Goal: Task Accomplishment & Management: Complete application form

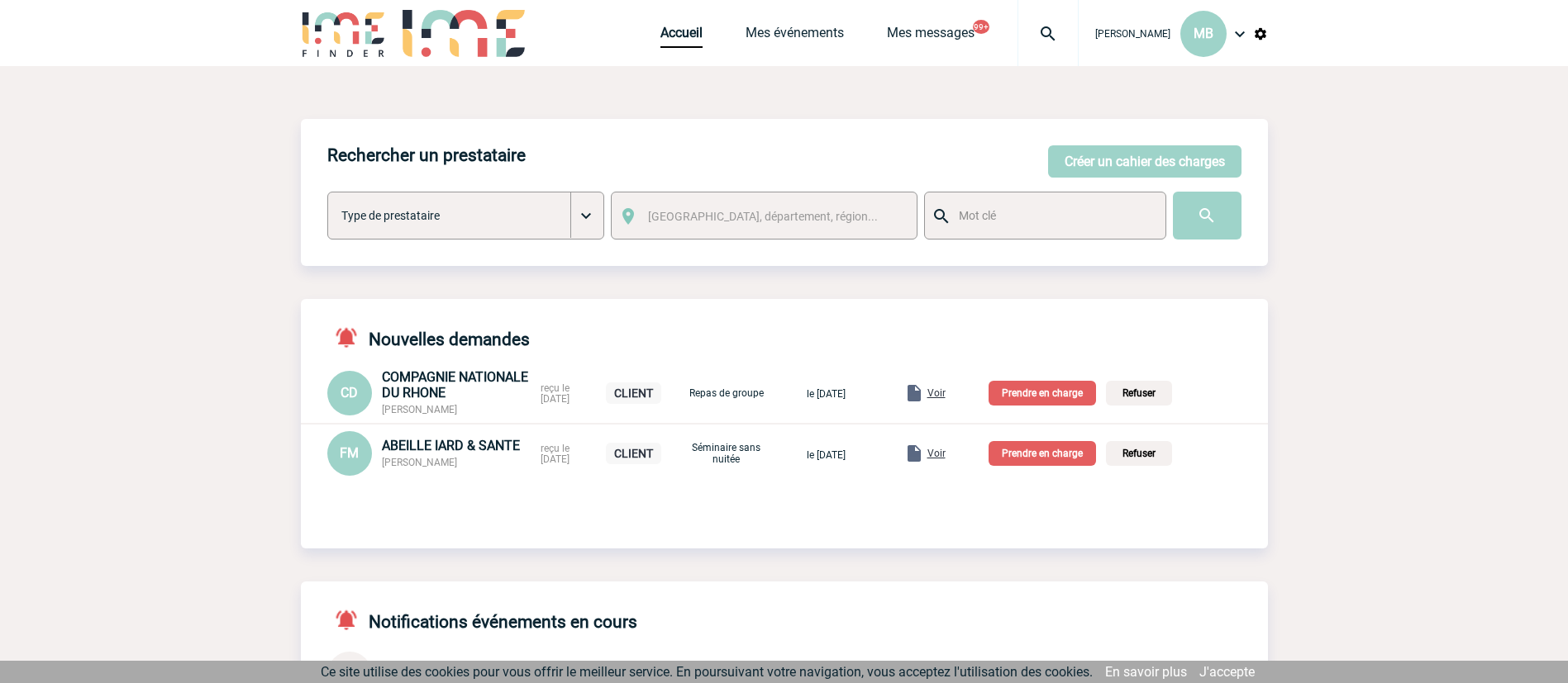
click at [946, 459] on span "Voir" at bounding box center [936, 453] width 18 height 12
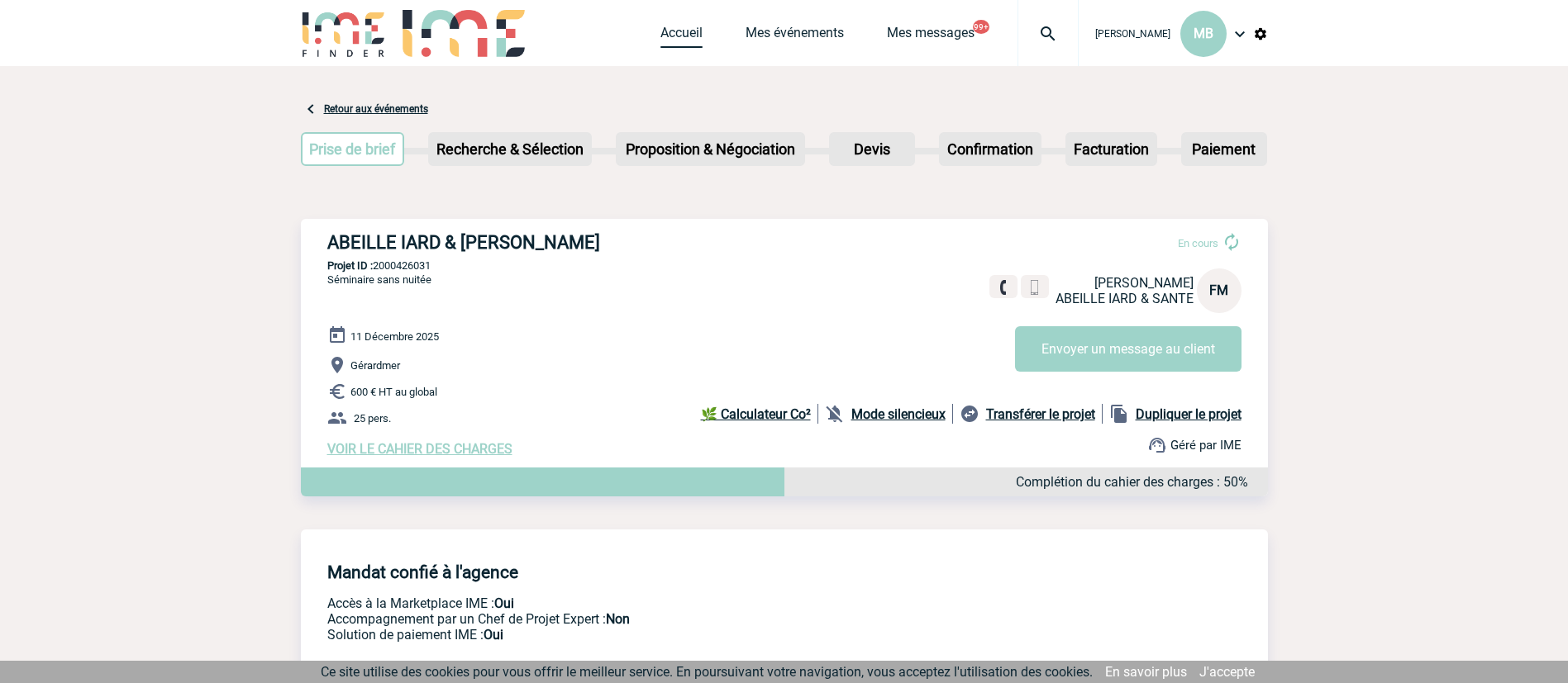
click at [676, 34] on link "Accueil" at bounding box center [681, 37] width 42 height 23
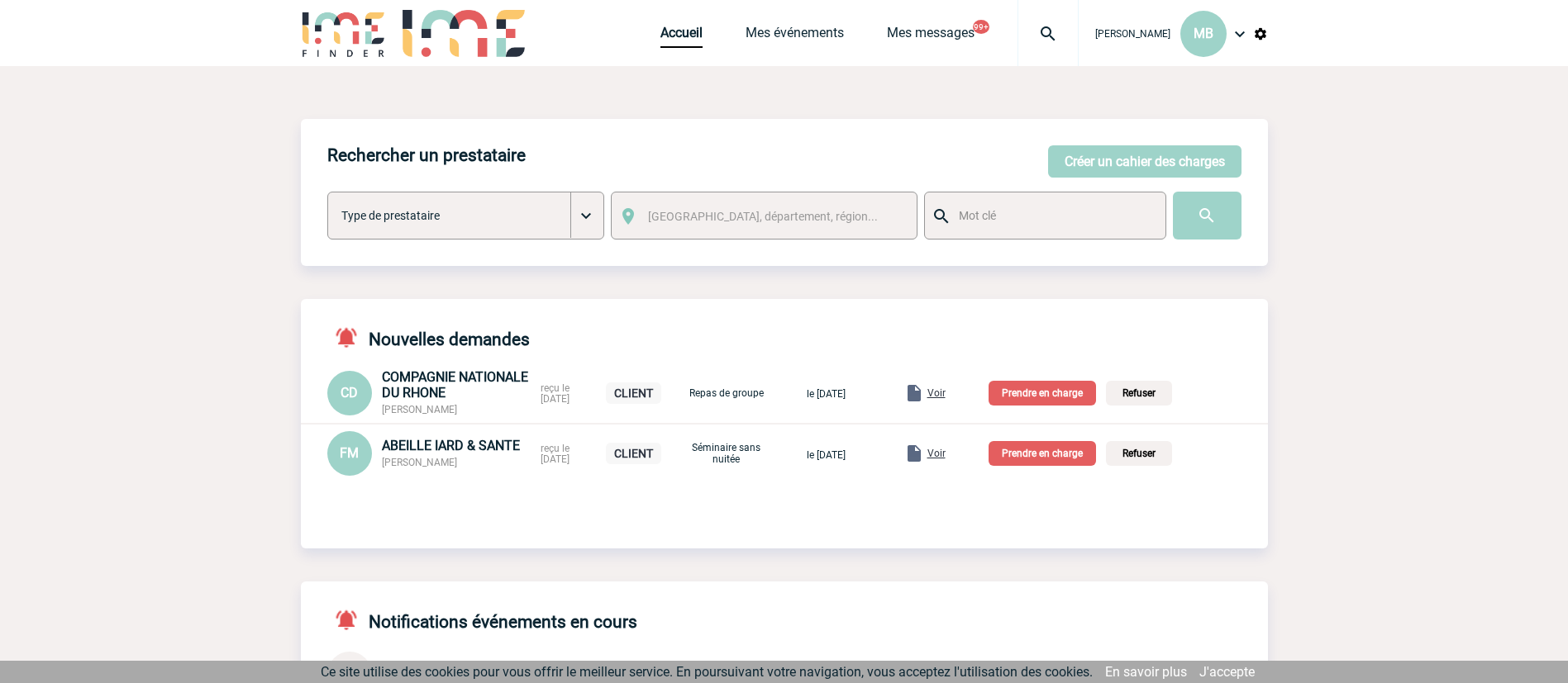
click at [1072, 456] on p "Prendre en charge" at bounding box center [1041, 453] width 107 height 25
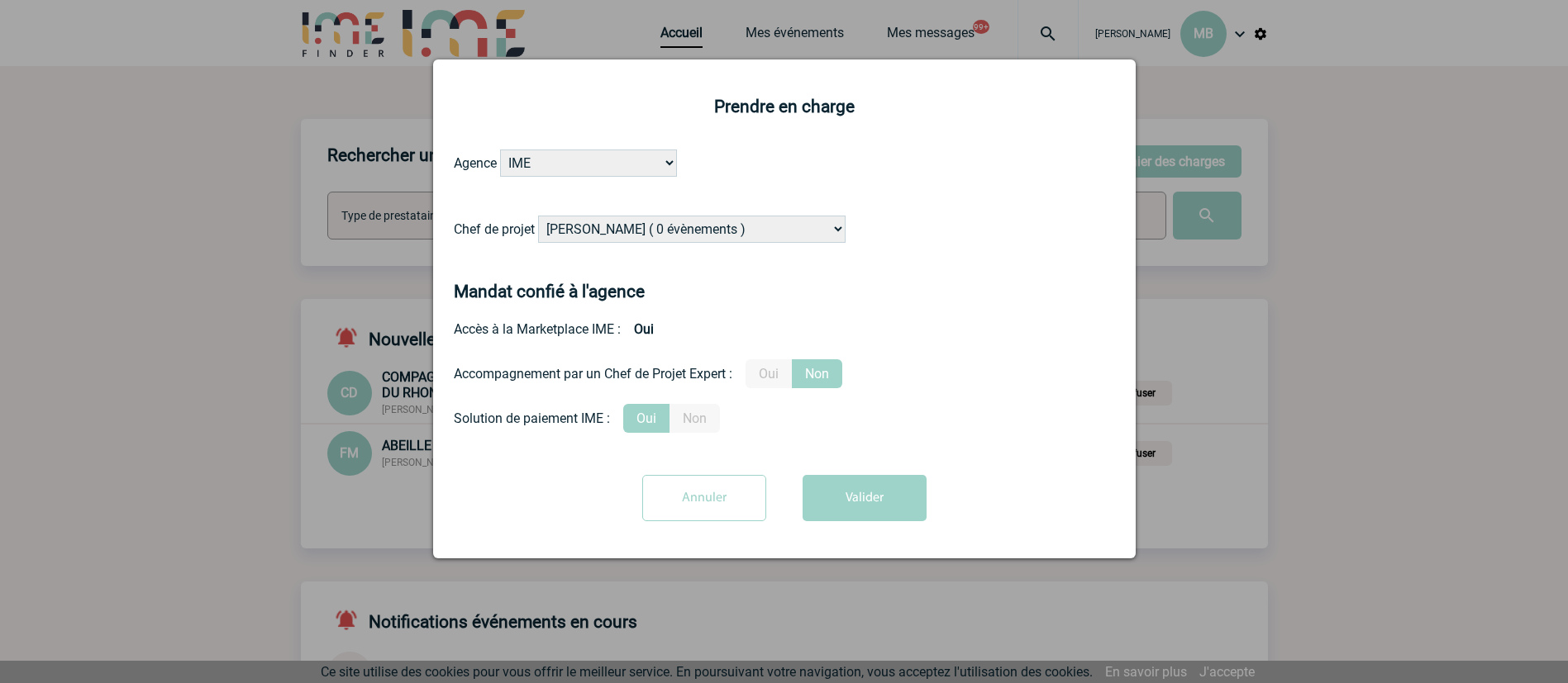
click at [671, 242] on select "Alizée VERLAGUET ( 0 évènements ) Anne-Françoise BONHOMME ( 200 évènements ) An…" at bounding box center [692, 230] width 308 height 27
select select "122719"
click at [538, 216] on select "Alizée VERLAGUET ( 0 évènements ) Anne-Françoise BONHOMME ( 200 évènements ) An…" at bounding box center [692, 230] width 308 height 27
click at [877, 503] on button "Valider" at bounding box center [865, 498] width 124 height 46
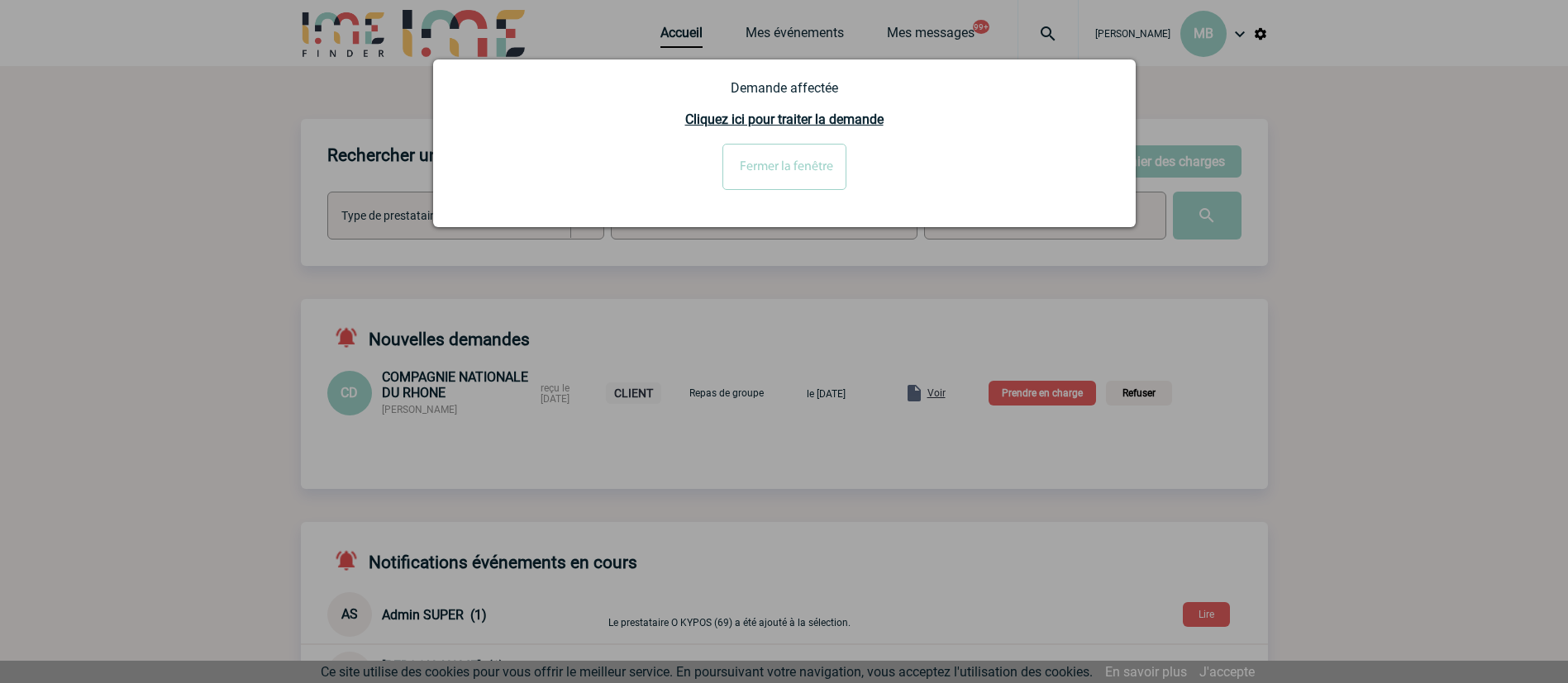
click at [958, 389] on div at bounding box center [784, 342] width 1568 height 683
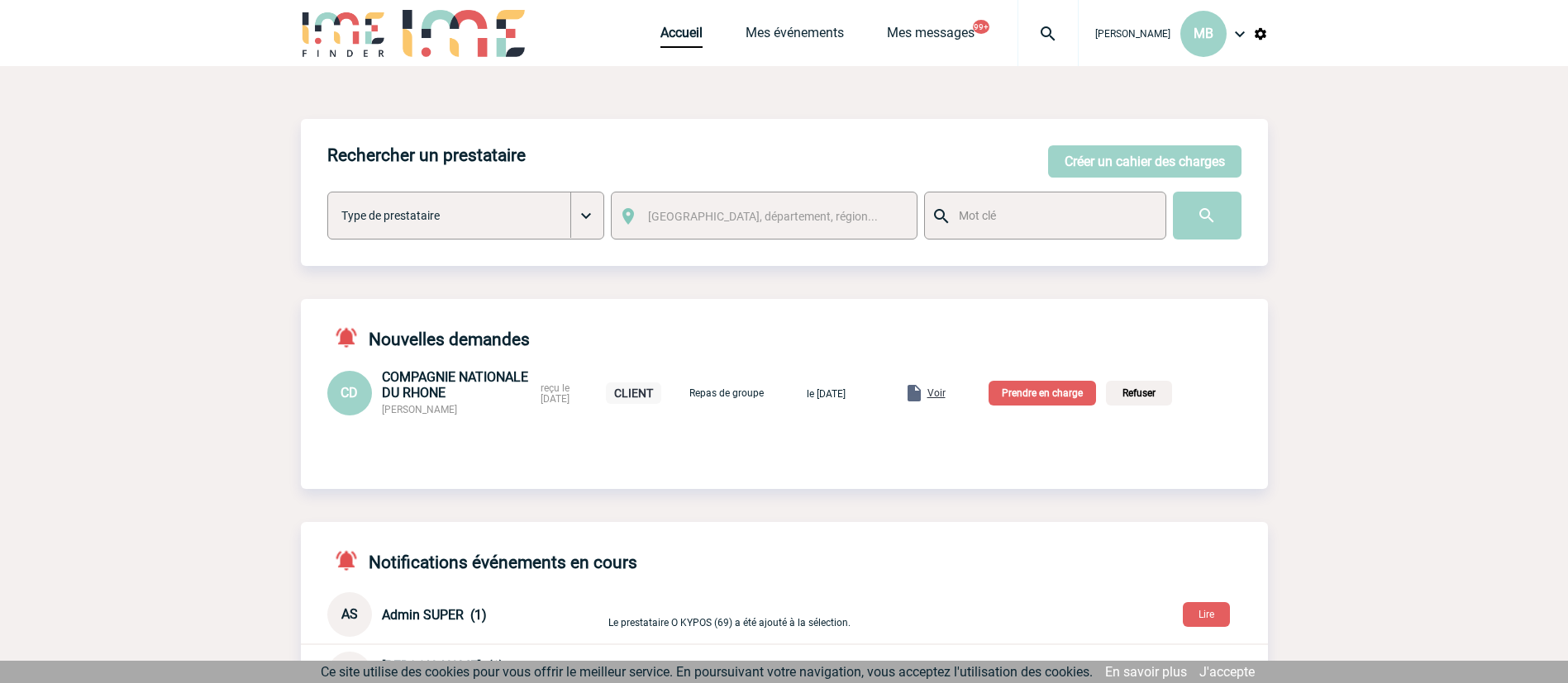
click at [946, 396] on span "Voir" at bounding box center [936, 394] width 18 height 12
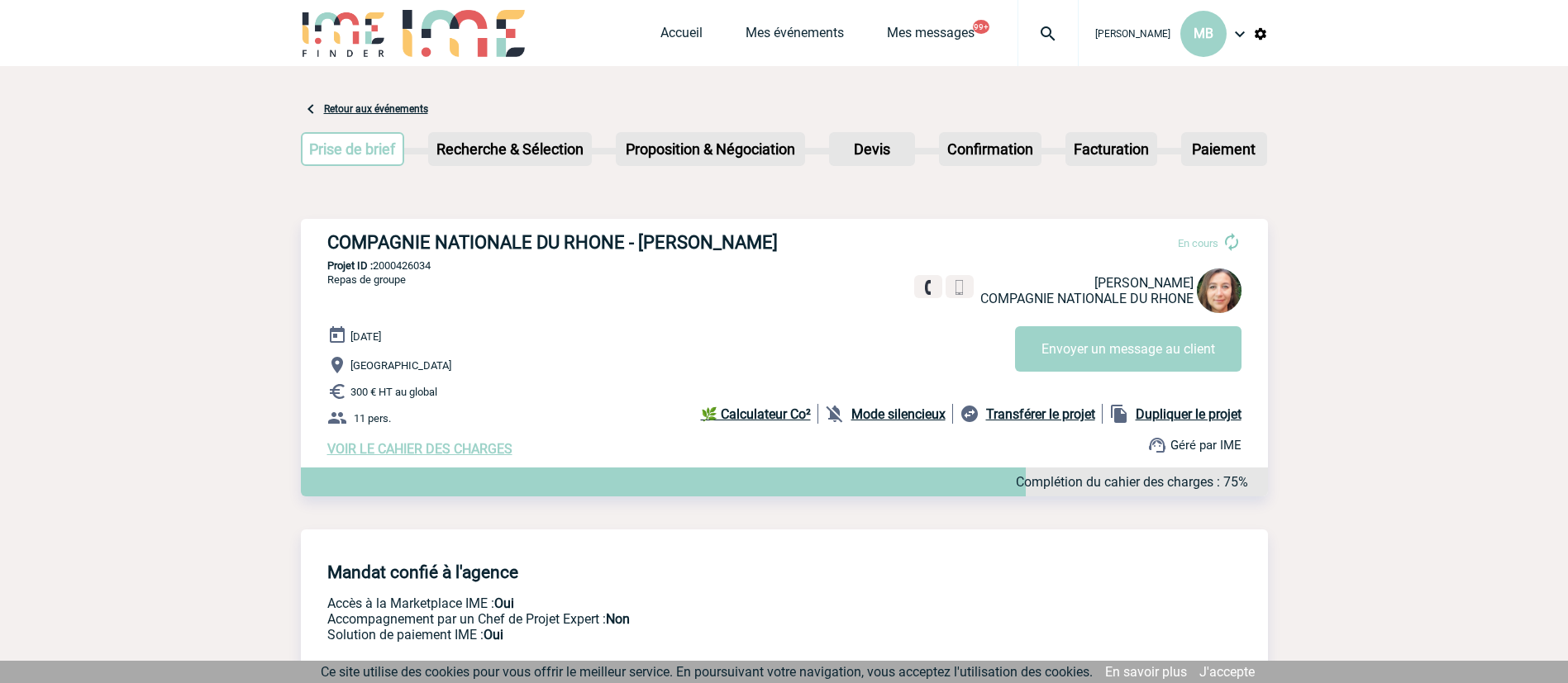
click at [738, 256] on div "COMPAGNIE NATIONALE DU RHONE - Carla DOMINGUES En cours Carla DOMINGUES COMPAGN…" at bounding box center [784, 344] width 967 height 251
click at [740, 249] on h3 "COMPAGNIE NATIONALE DU RHONE - Carla DOMINGUES" at bounding box center [575, 242] width 496 height 20
drag, startPoint x: 739, startPoint y: 249, endPoint x: 664, endPoint y: 249, distance: 75.0
click at [665, 249] on h3 "COMPAGNIE NATIONALE DU RHONE - Carla DOMINGUES" at bounding box center [575, 242] width 496 height 20
copy h3 "[PERSON_NAME]"
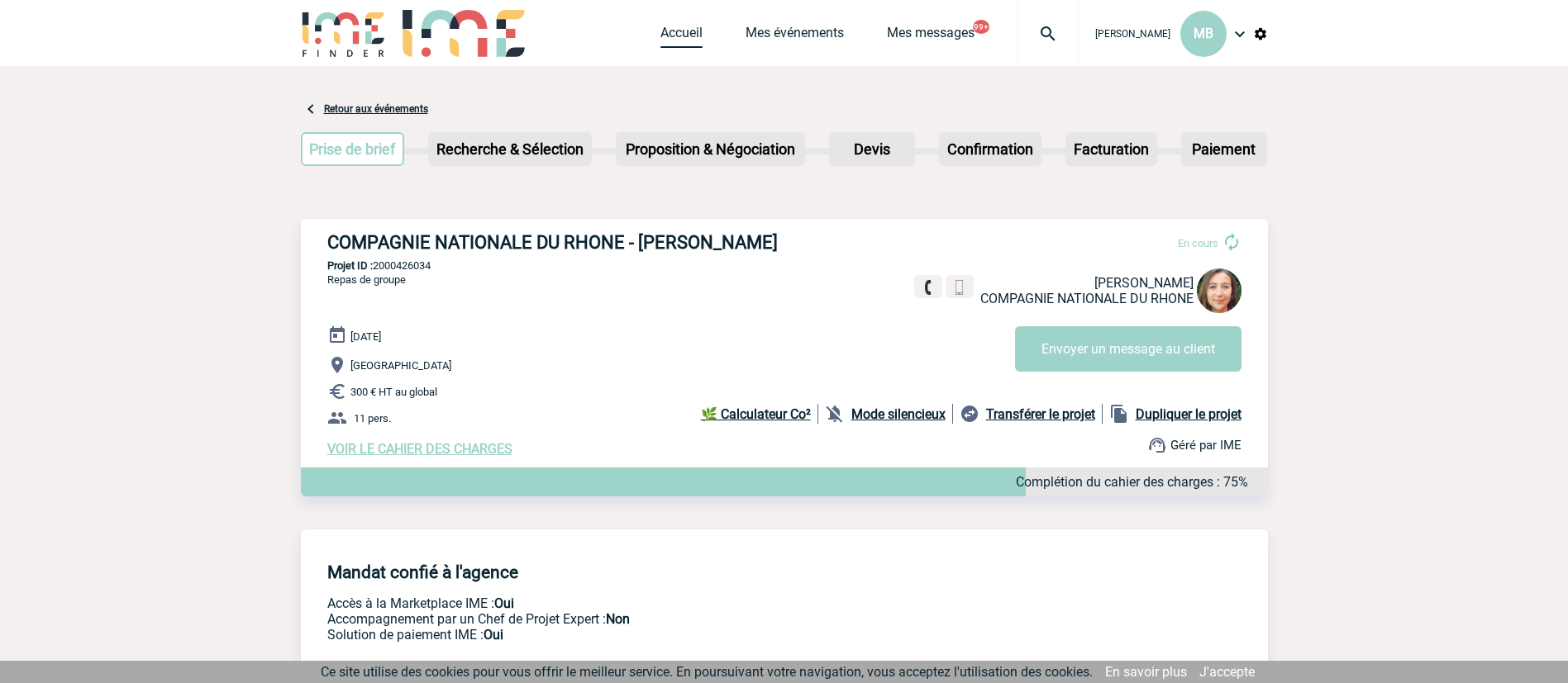
click at [690, 41] on link "Accueil" at bounding box center [681, 37] width 42 height 23
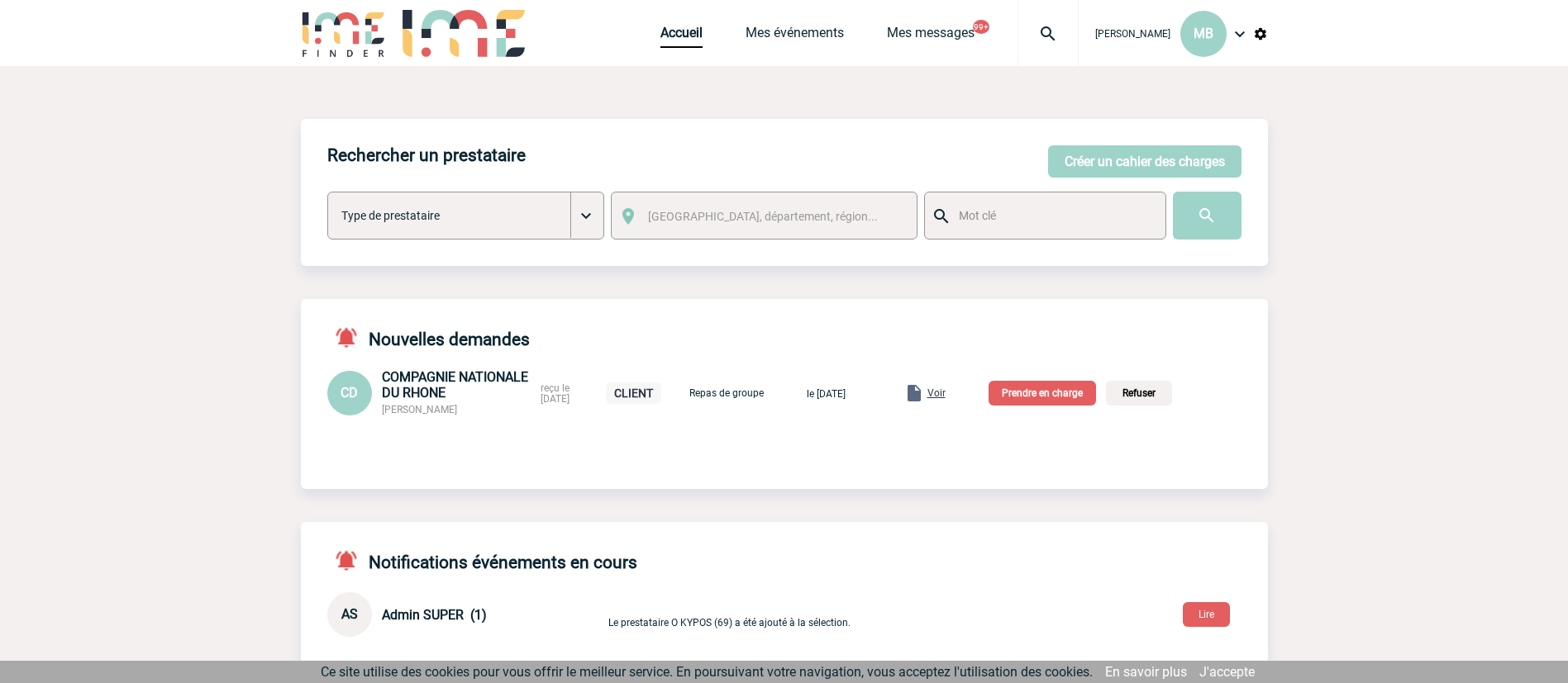
click at [1069, 391] on p "Prendre en charge" at bounding box center [1041, 394] width 107 height 25
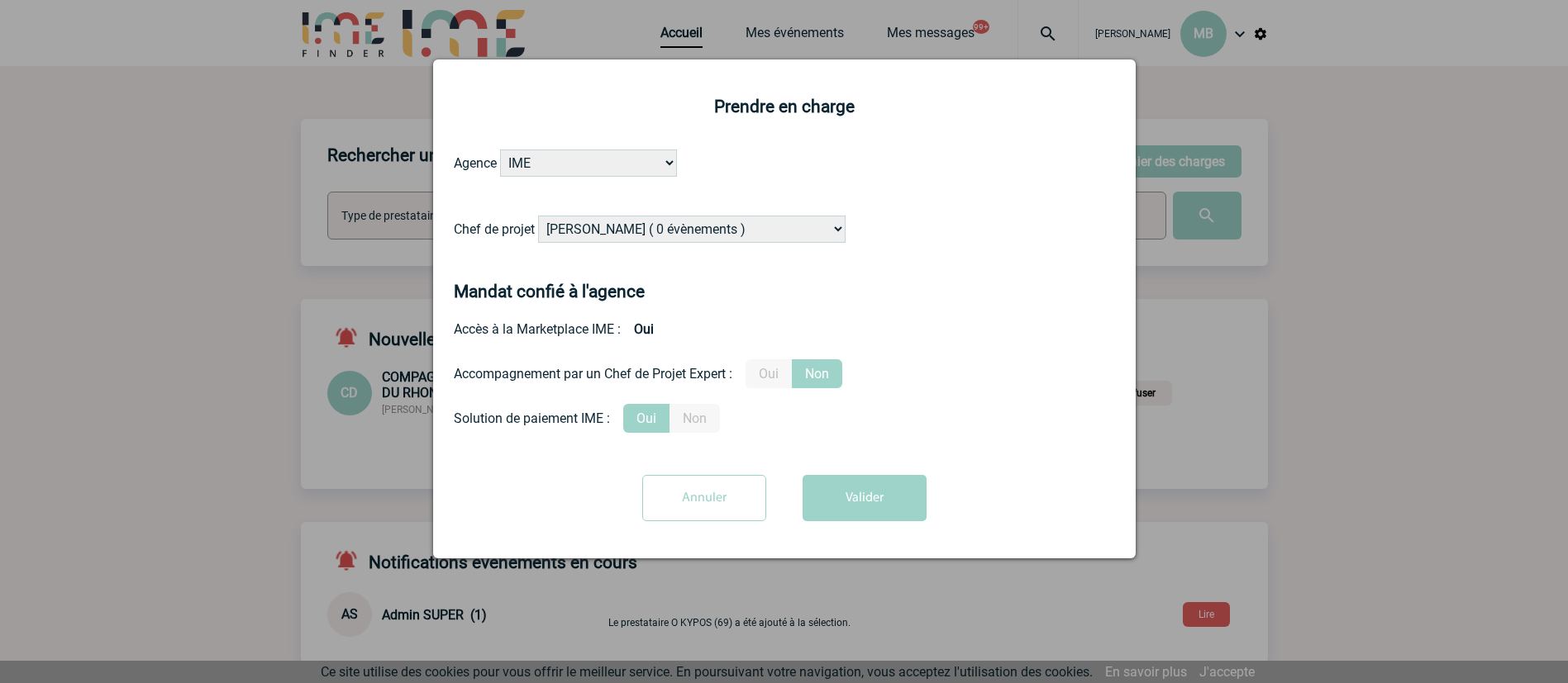
click at [712, 228] on select "Alizée VERLAGUET ( 0 évènements ) Anne-Françoise BONHOMME ( 200 évènements ) An…" at bounding box center [692, 230] width 308 height 27
select select "94396"
click at [965, 323] on div "Accès à la Marketplace IME : Oui" at bounding box center [784, 329] width 661 height 29
click at [873, 491] on button "Valider" at bounding box center [865, 498] width 124 height 46
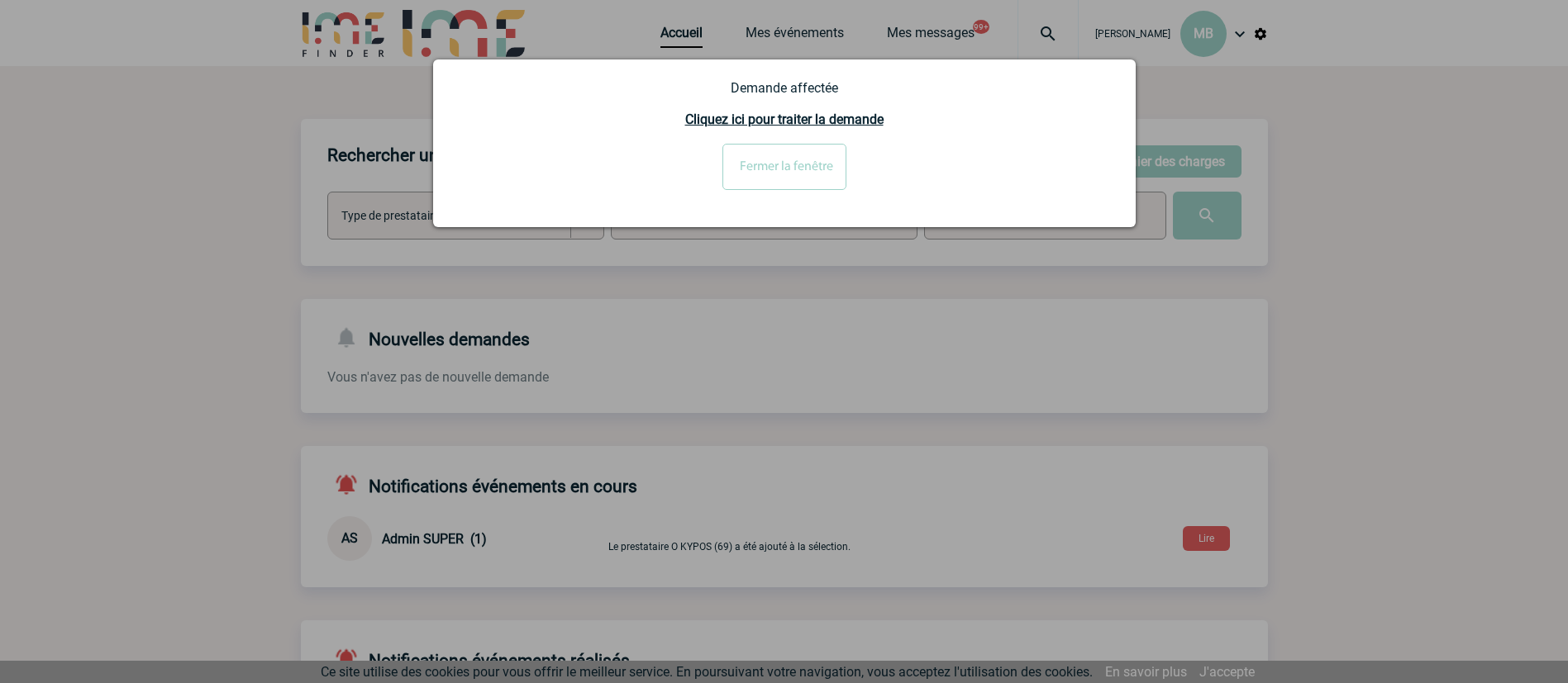
click at [791, 174] on input "Fermer la fenêtre" at bounding box center [784, 167] width 124 height 46
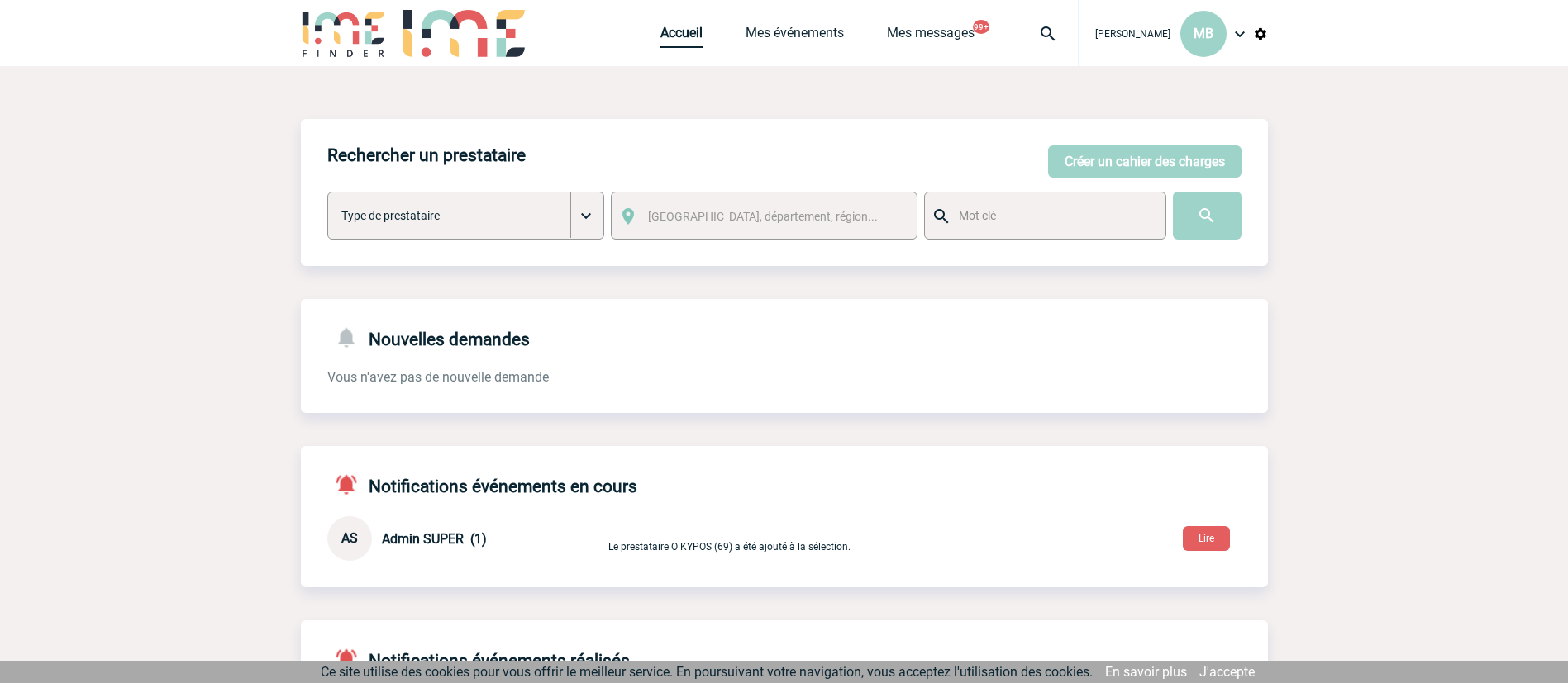
click at [660, 43] on link "Accueil" at bounding box center [681, 37] width 42 height 23
